Goal: Task Accomplishment & Management: Use online tool/utility

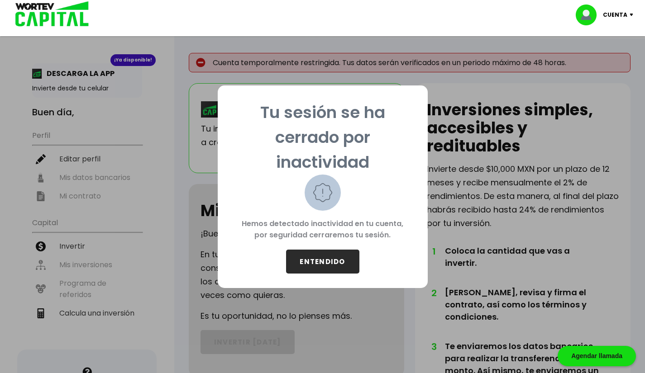
click at [338, 266] on button "ENTENDIDO" at bounding box center [322, 262] width 73 height 24
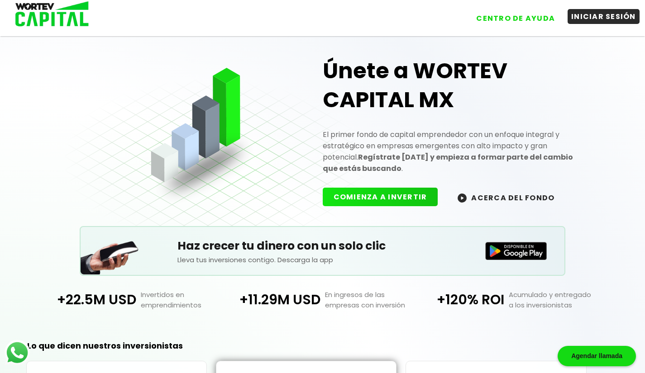
click at [581, 16] on button "INICIAR SESIÓN" at bounding box center [603, 16] width 72 height 15
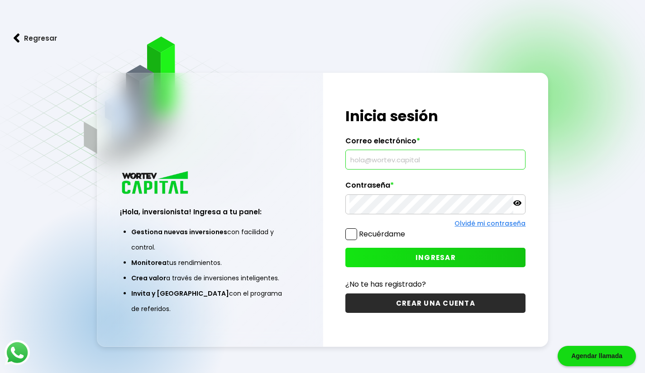
click at [400, 165] on input "text" at bounding box center [435, 159] width 172 height 19
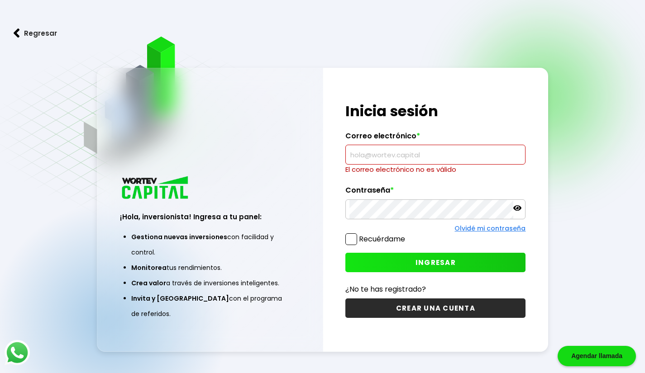
type input "[EMAIL_ADDRESS][DOMAIN_NAME]"
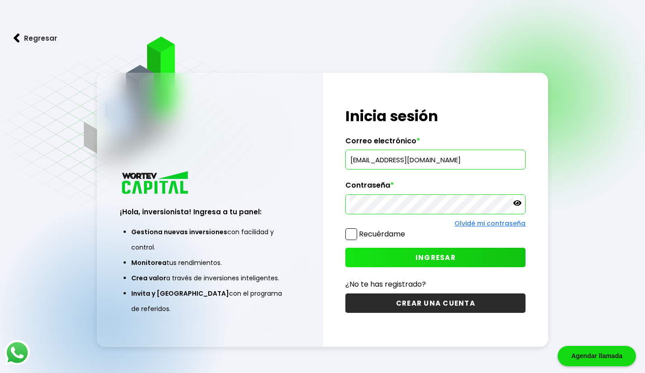
click at [418, 257] on span "INGRESAR" at bounding box center [435, 258] width 40 height 10
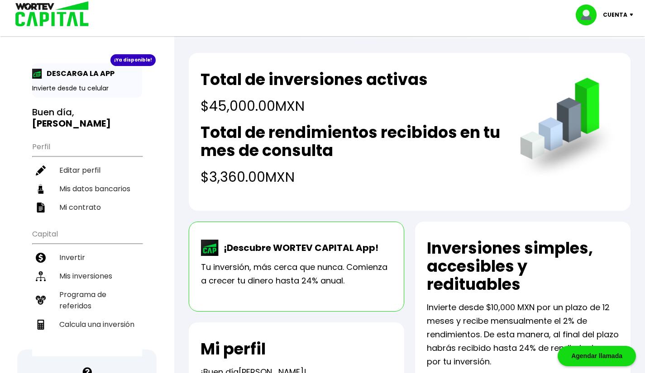
click at [91, 315] on li "Calcula una inversión" at bounding box center [87, 324] width 110 height 19
select select "1"
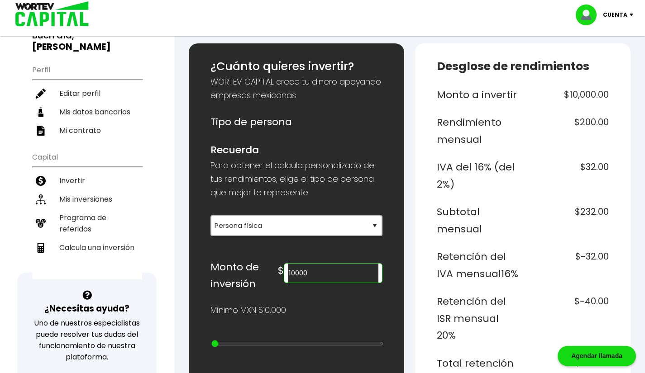
scroll to position [83, 0]
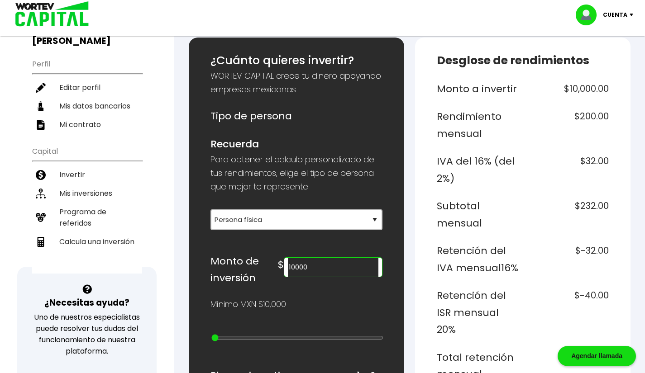
click at [334, 269] on input "10000" at bounding box center [333, 267] width 90 height 19
type input "45000"
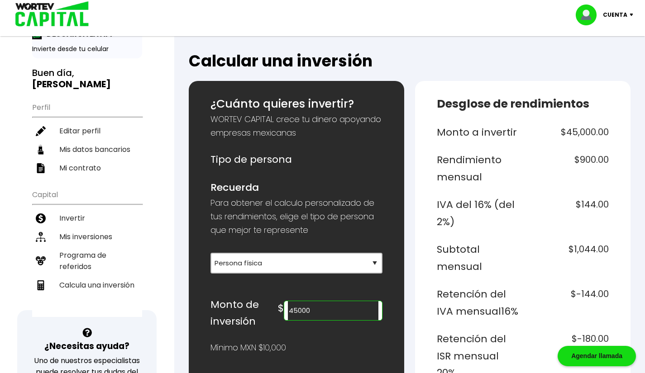
scroll to position [0, 0]
